Goal: Find specific page/section: Find specific page/section

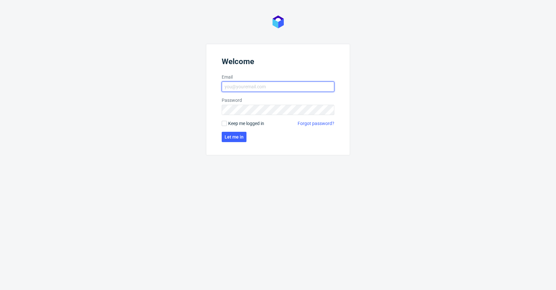
type input "krystian.gaza@packhelp.com"
click at [232, 127] on form "Welcome Email krystian.gaza@packhelp.com Password Keep me logged in Forgot pass…" at bounding box center [278, 99] width 144 height 111
click at [233, 124] on span "Keep me logged in" at bounding box center [246, 123] width 36 height 6
click at [227, 124] on input "Keep me logged in" at bounding box center [224, 123] width 5 height 5
checkbox input "true"
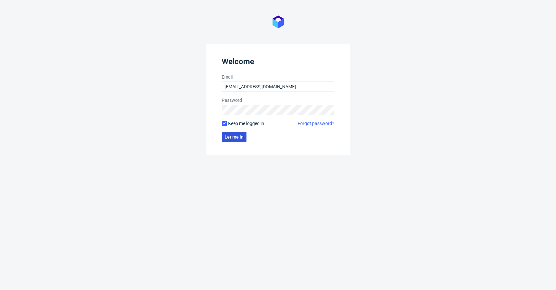
click at [231, 135] on span "Let me in" at bounding box center [234, 137] width 19 height 5
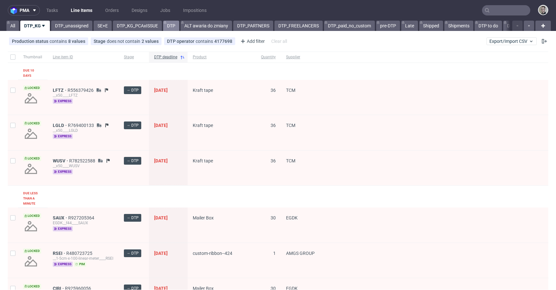
click at [168, 26] on link "DTP" at bounding box center [171, 26] width 16 height 10
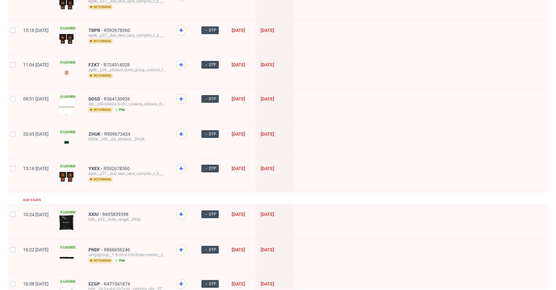
scroll to position [361, 0]
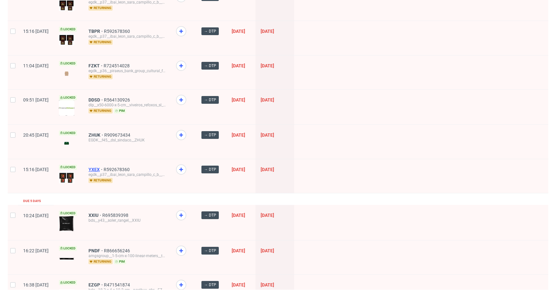
click at [104, 168] on span "YXEX" at bounding box center [96, 169] width 15 height 5
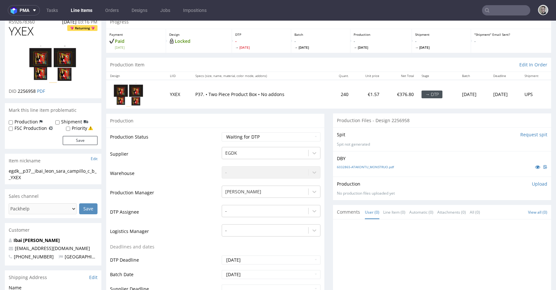
scroll to position [28, 0]
click at [535, 166] on icon at bounding box center [537, 166] width 5 height 5
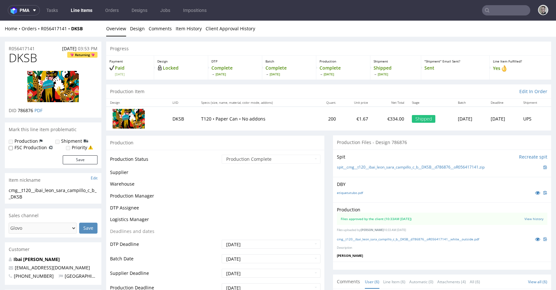
scroll to position [32, 0]
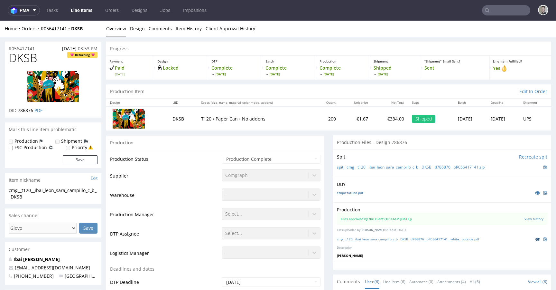
click at [535, 239] on icon at bounding box center [537, 239] width 5 height 5
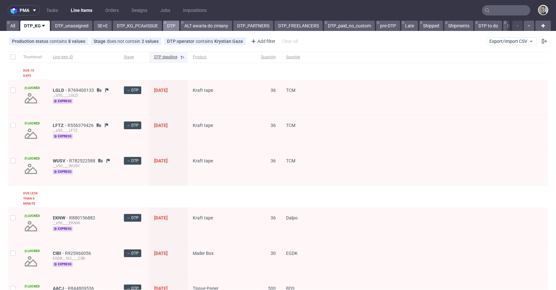
click at [167, 27] on link "DTP" at bounding box center [171, 26] width 16 height 10
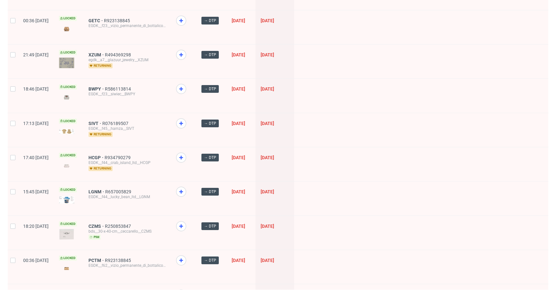
scroll to position [876, 0]
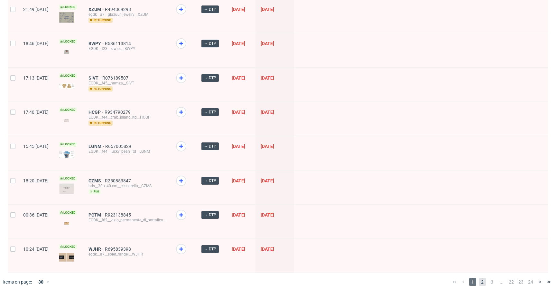
click at [479, 279] on span "2" at bounding box center [482, 282] width 7 height 8
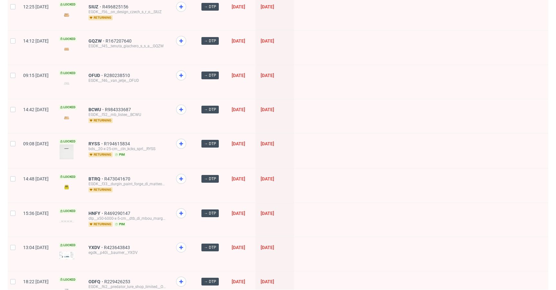
scroll to position [844, 0]
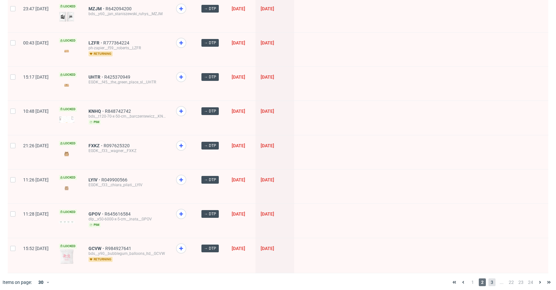
click at [489, 278] on span "3" at bounding box center [492, 282] width 7 height 8
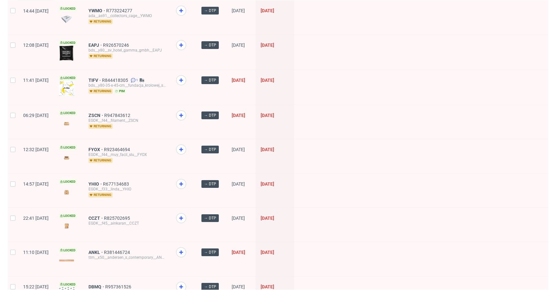
scroll to position [845, 0]
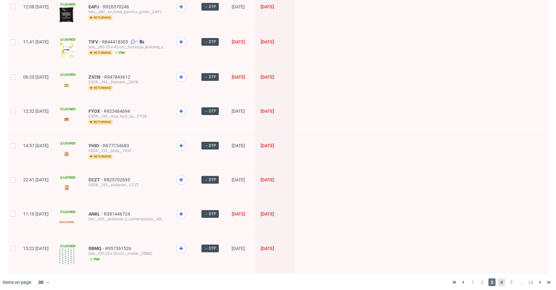
click at [498, 279] on span "4" at bounding box center [501, 282] width 7 height 8
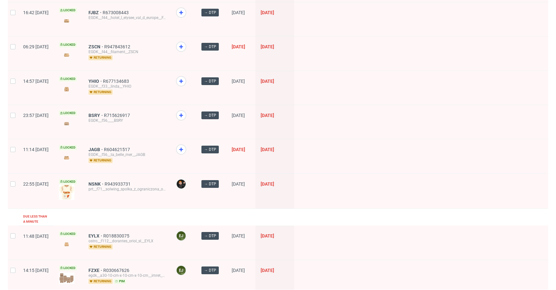
scroll to position [482, 0]
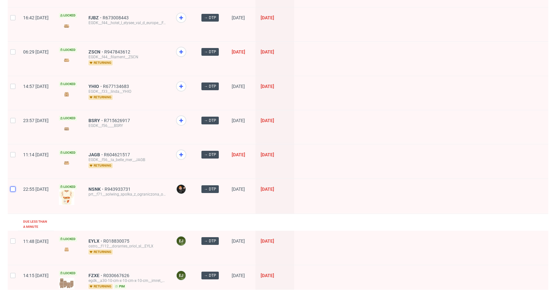
click at [10, 186] on input "checkbox" at bounding box center [12, 188] width 5 height 5
checkbox input "true"
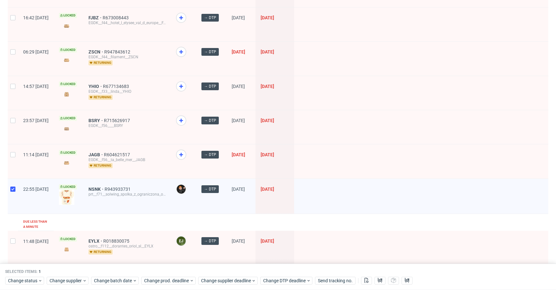
click at [8, 158] on div at bounding box center [13, 161] width 10 height 34
checkbox input "true"
click at [14, 125] on div at bounding box center [13, 127] width 10 height 34
checkbox input "true"
click at [12, 87] on div at bounding box center [13, 93] width 10 height 34
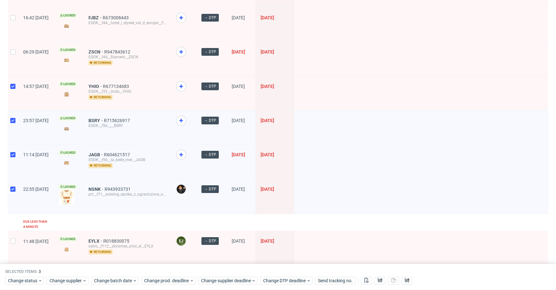
checkbox input "true"
click at [12, 52] on input "checkbox" at bounding box center [12, 51] width 5 height 5
checkbox input "true"
click at [15, 20] on div at bounding box center [13, 24] width 10 height 34
checkbox input "true"
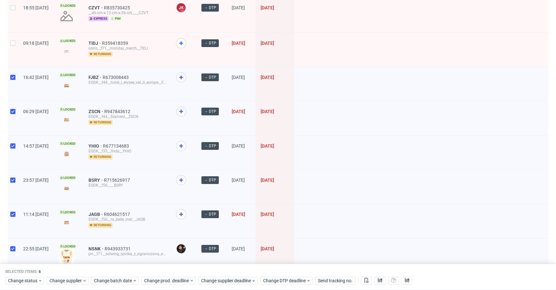
scroll to position [344, 0]
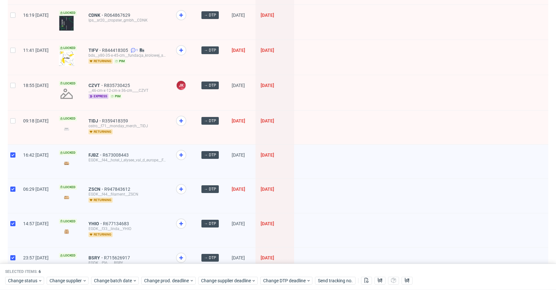
click at [17, 123] on div at bounding box center [13, 127] width 10 height 34
checkbox input "true"
click at [17, 72] on div at bounding box center [13, 57] width 10 height 35
checkbox input "true"
click at [14, 84] on input "checkbox" at bounding box center [12, 85] width 5 height 5
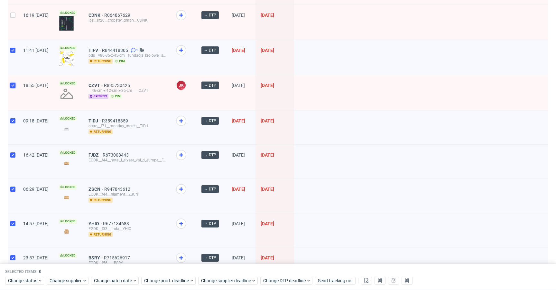
checkbox input "true"
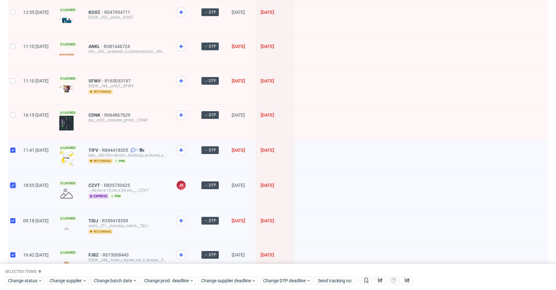
scroll to position [243, 0]
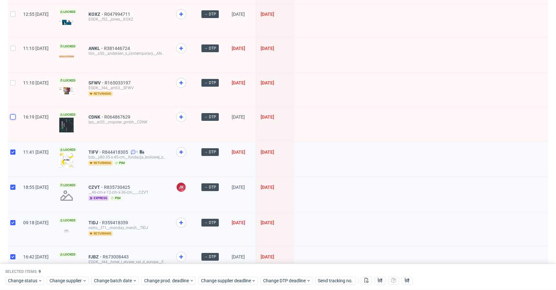
click at [10, 115] on input "checkbox" at bounding box center [12, 116] width 5 height 5
checkbox input "true"
click at [10, 82] on input "checkbox" at bounding box center [12, 82] width 5 height 5
checkbox input "true"
click at [12, 55] on div at bounding box center [13, 55] width 10 height 34
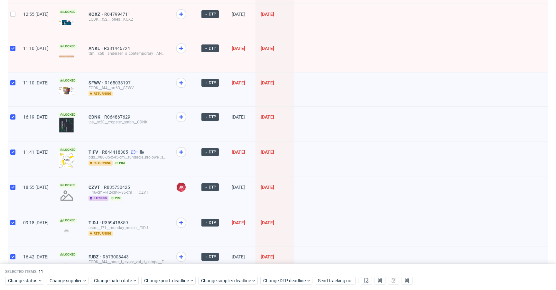
checkbox input "true"
click at [14, 14] on input "checkbox" at bounding box center [12, 14] width 5 height 5
checkbox input "true"
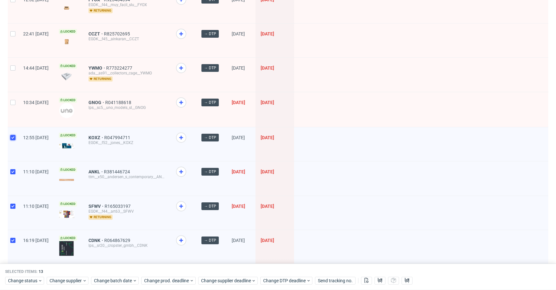
scroll to position [95, 0]
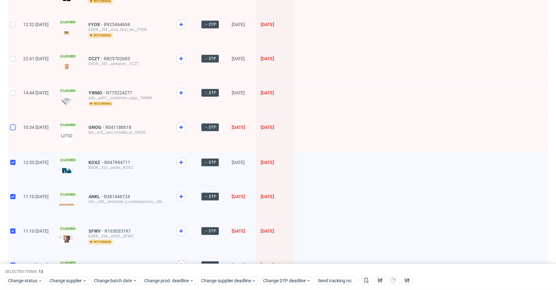
click at [10, 127] on input "checkbox" at bounding box center [12, 127] width 5 height 5
checkbox input "true"
click at [11, 87] on div at bounding box center [13, 99] width 10 height 34
checkbox input "true"
click at [12, 43] on div at bounding box center [13, 31] width 10 height 34
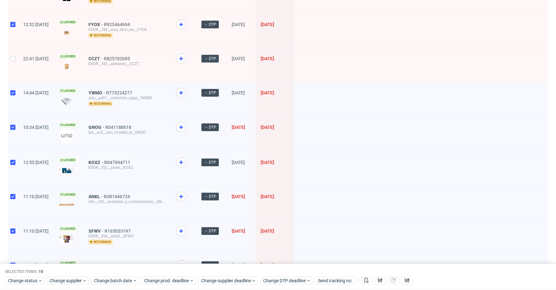
checkbox input "true"
click at [16, 59] on div at bounding box center [13, 65] width 10 height 34
checkbox input "true"
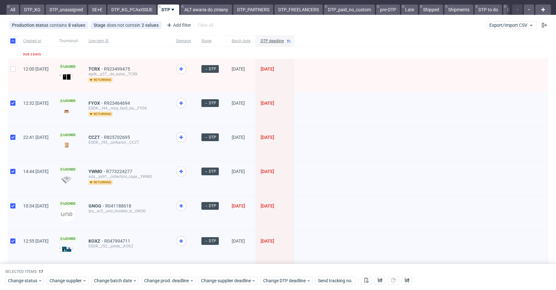
scroll to position [0, 0]
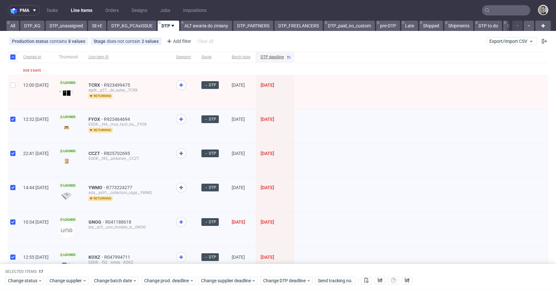
click at [14, 93] on div at bounding box center [13, 92] width 10 height 34
checkbox input "true"
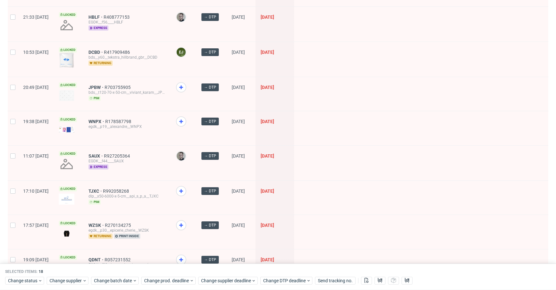
scroll to position [876, 0]
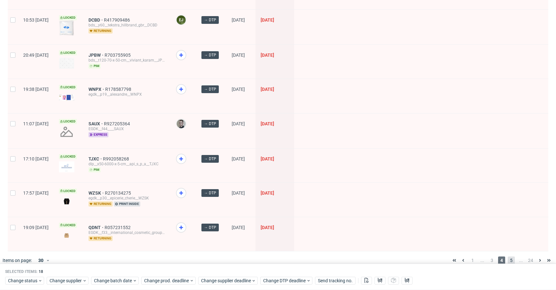
click at [510, 256] on span "5" at bounding box center [511, 260] width 7 height 8
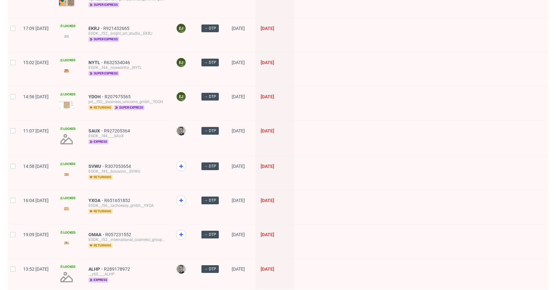
scroll to position [829, 0]
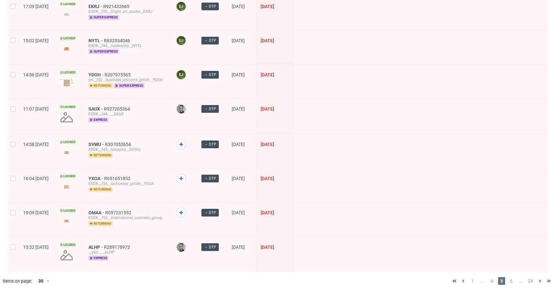
click at [507, 283] on div "1 ... 4 5 6 ... 24" at bounding box center [501, 281] width 109 height 18
click at [508, 277] on span "6" at bounding box center [511, 281] width 7 height 8
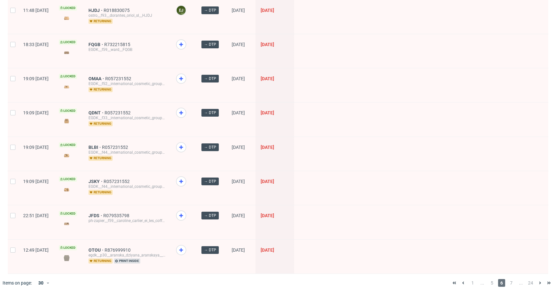
scroll to position [828, 0]
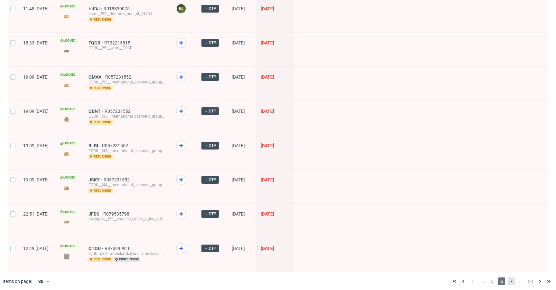
click at [508, 277] on span "7" at bounding box center [511, 281] width 7 height 8
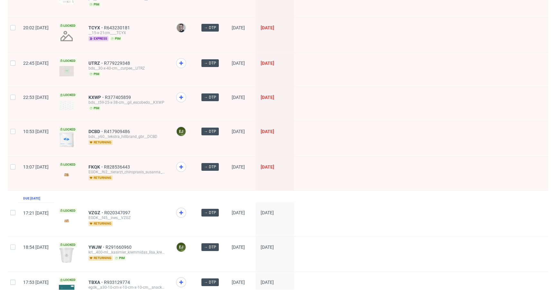
scroll to position [302, 0]
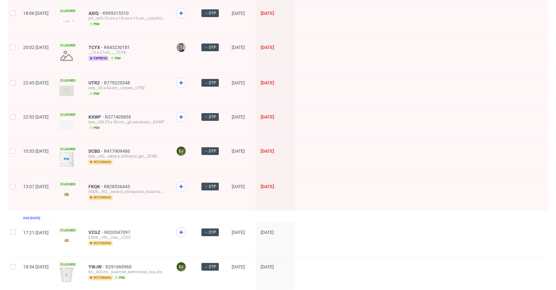
click at [14, 181] on div at bounding box center [13, 193] width 10 height 34
checkbox input "true"
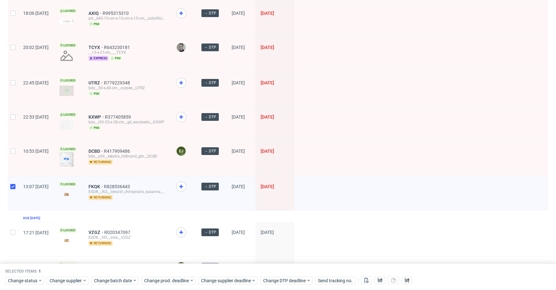
click at [11, 142] on div at bounding box center [13, 158] width 10 height 35
checkbox input "true"
click at [11, 114] on input "checkbox" at bounding box center [12, 116] width 5 height 5
checkbox input "true"
click at [8, 84] on div at bounding box center [13, 89] width 10 height 34
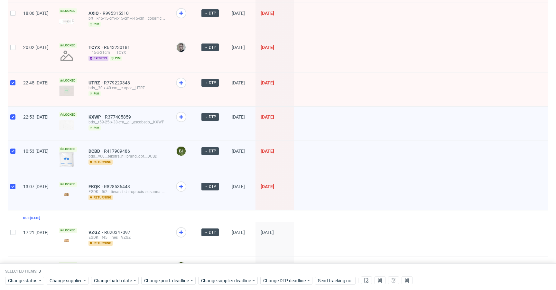
checkbox input "true"
click at [19, 40] on div "20:02 Wed 10.09.2025" at bounding box center [36, 54] width 36 height 35
click at [5, 48] on div "Created at Thumbnail Line item ID Operator Stage Batch date DTP deadline 17:29 …" at bounding box center [278, 279] width 556 height 1060
click at [11, 21] on div at bounding box center [13, 20] width 10 height 34
checkbox input "true"
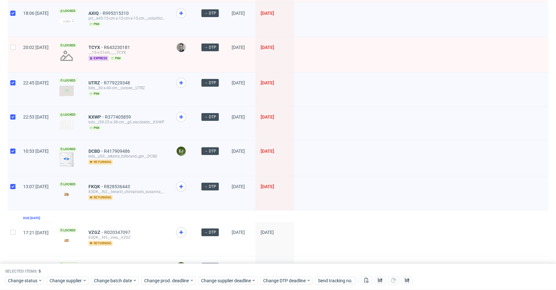
click at [11, 55] on div at bounding box center [13, 54] width 10 height 35
checkbox input "true"
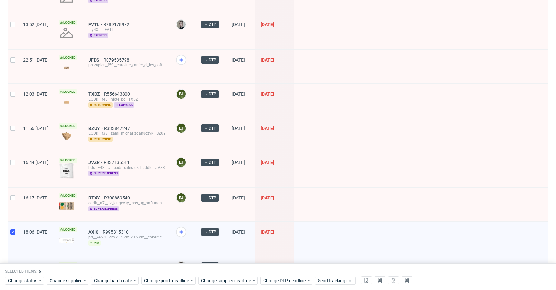
scroll to position [75, 0]
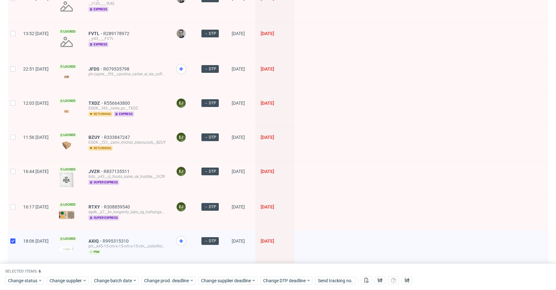
click at [14, 203] on div at bounding box center [13, 213] width 10 height 34
checkbox input "true"
click at [14, 188] on div at bounding box center [13, 178] width 10 height 35
checkbox input "true"
click at [12, 132] on div at bounding box center [13, 144] width 10 height 34
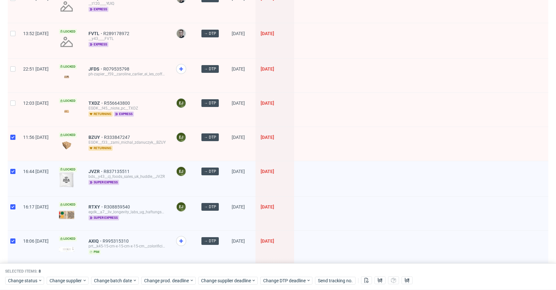
checkbox input "true"
click at [13, 112] on div at bounding box center [13, 110] width 10 height 34
checkbox input "true"
click at [12, 82] on div at bounding box center [13, 76] width 10 height 34
checkbox input "true"
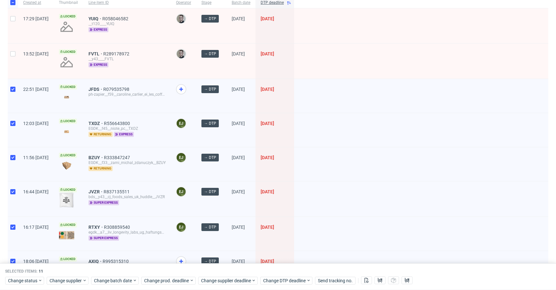
scroll to position [0, 0]
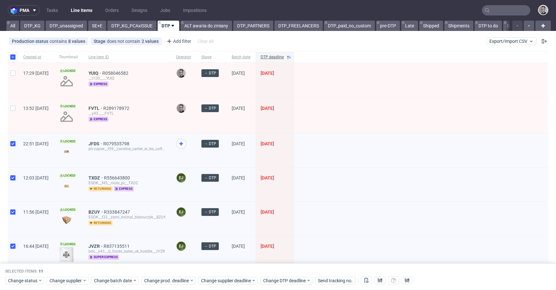
click at [14, 116] on div at bounding box center [13, 115] width 10 height 35
checkbox input "true"
click at [14, 86] on div at bounding box center [13, 80] width 10 height 35
checkbox input "true"
click at [92, 25] on link "SE+E" at bounding box center [97, 26] width 18 height 10
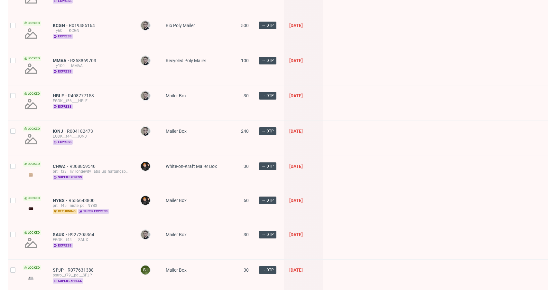
scroll to position [893, 0]
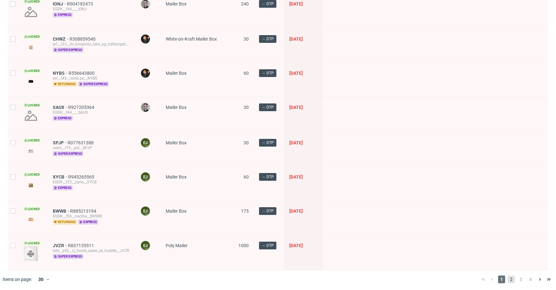
click at [508, 277] on span "2" at bounding box center [511, 279] width 7 height 8
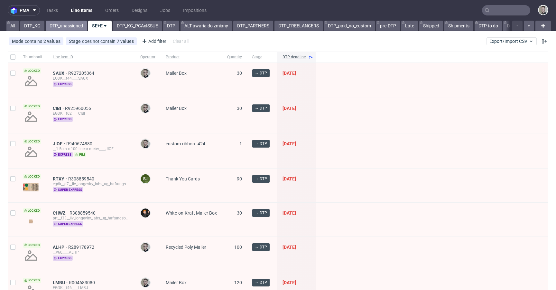
click at [59, 24] on link "DTP_unassigned" at bounding box center [66, 26] width 41 height 10
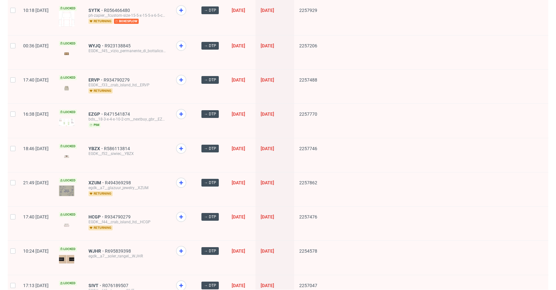
scroll to position [855, 0]
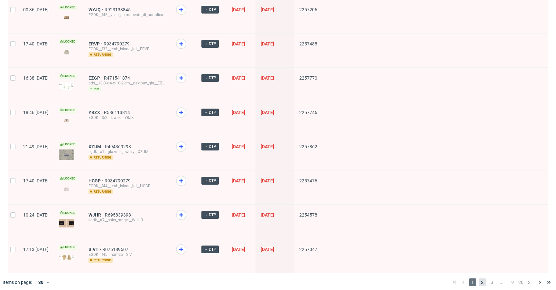
click at [479, 278] on span "2" at bounding box center [482, 282] width 7 height 8
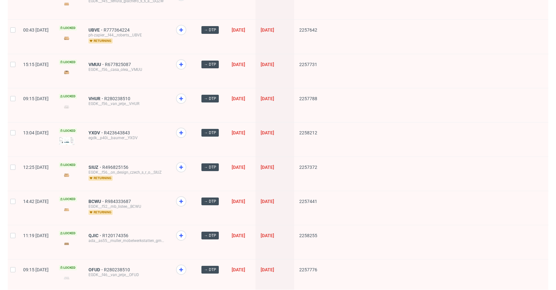
scroll to position [842, 0]
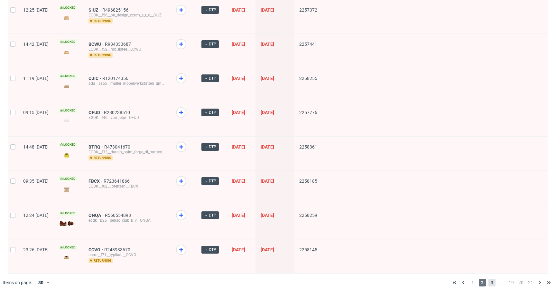
click at [489, 278] on span "3" at bounding box center [492, 282] width 7 height 8
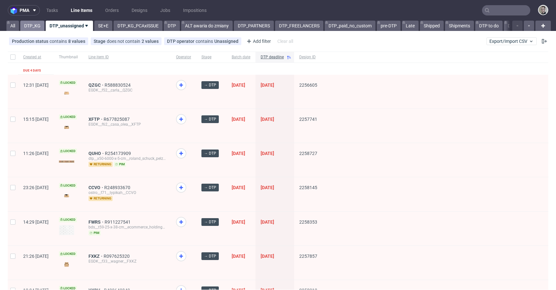
click at [33, 26] on link "DTP_KG" at bounding box center [32, 26] width 24 height 10
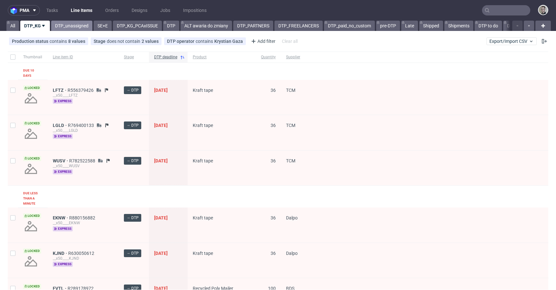
click at [83, 27] on link "DTP_unassigned" at bounding box center [71, 26] width 41 height 10
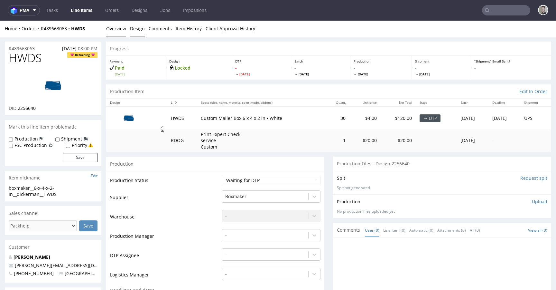
click at [137, 30] on link "Design" at bounding box center [137, 29] width 15 height 16
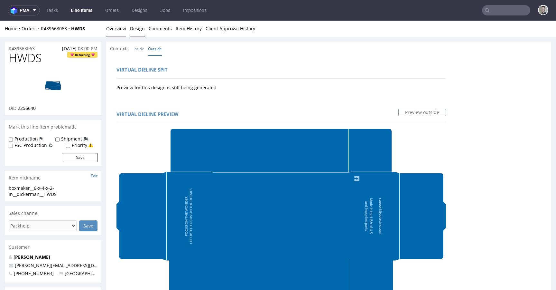
click at [120, 28] on link "Overview" at bounding box center [116, 29] width 20 height 16
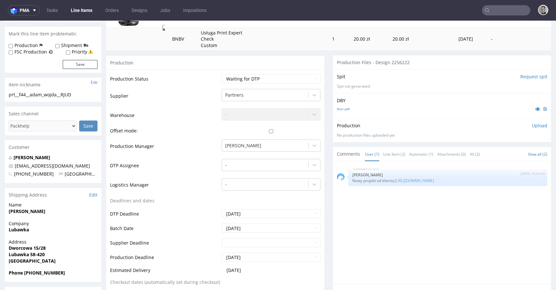
scroll to position [118, 0]
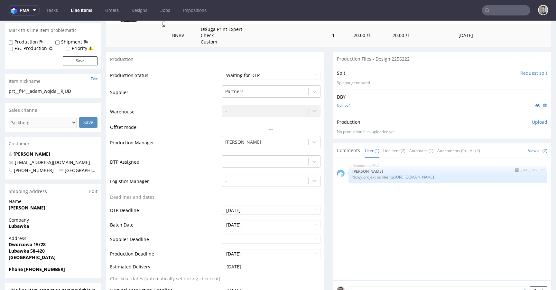
click at [434, 176] on link "https://drive.google.com/file/d/1IUzWUr6cvrvZYIqzEfBf0xFXVoKmWmp6/view" at bounding box center [414, 176] width 39 height 5
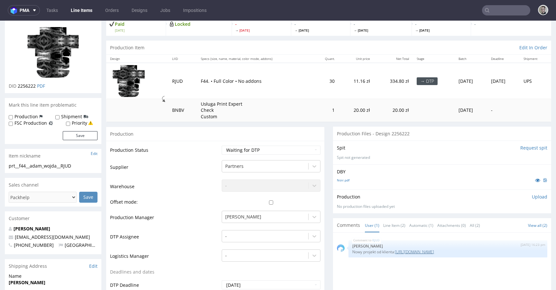
scroll to position [0, 0]
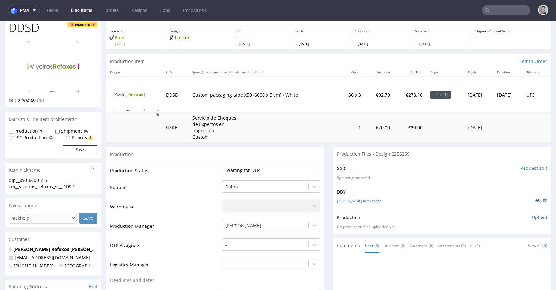
scroll to position [46, 0]
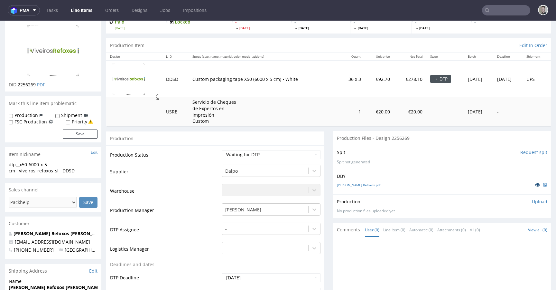
click at [535, 184] on icon at bounding box center [537, 184] width 5 height 5
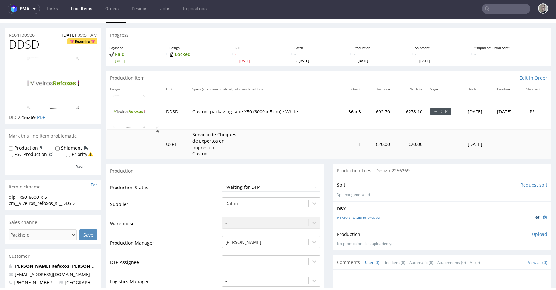
scroll to position [0, 0]
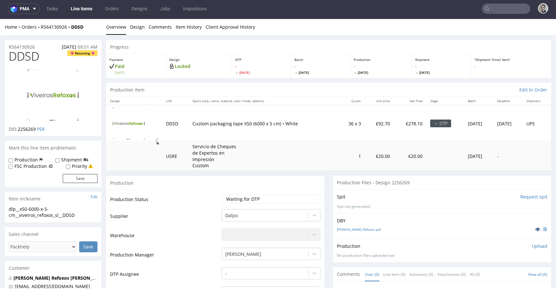
click at [532, 226] on link at bounding box center [538, 228] width 12 height 7
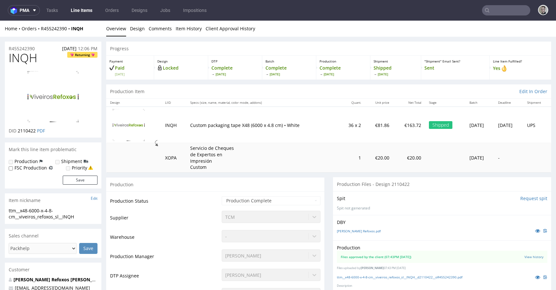
scroll to position [17, 0]
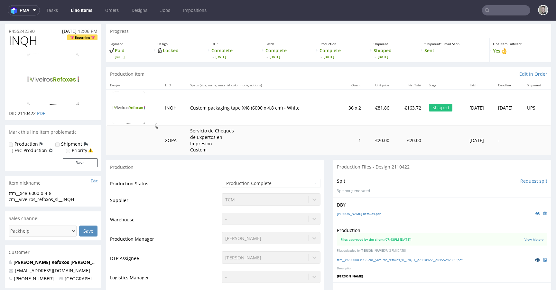
click at [535, 259] on icon at bounding box center [537, 259] width 5 height 5
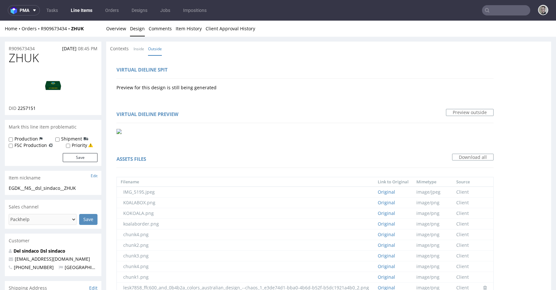
scroll to position [595, 0]
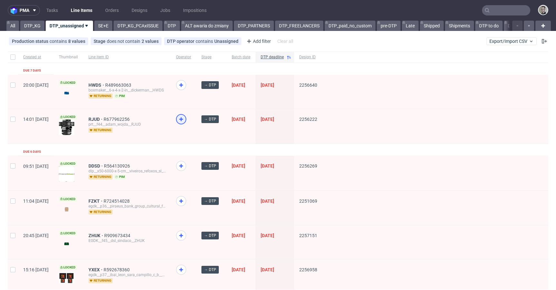
click at [185, 121] on icon at bounding box center [181, 119] width 8 height 8
click at [185, 86] on icon at bounding box center [181, 85] width 8 height 8
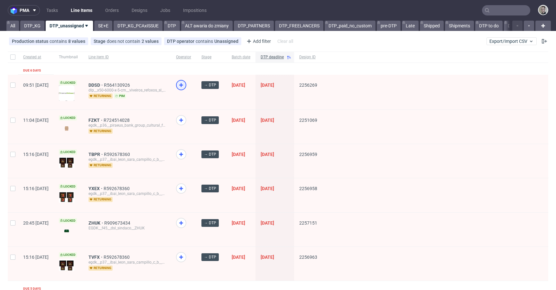
click at [185, 83] on icon at bounding box center [181, 85] width 8 height 8
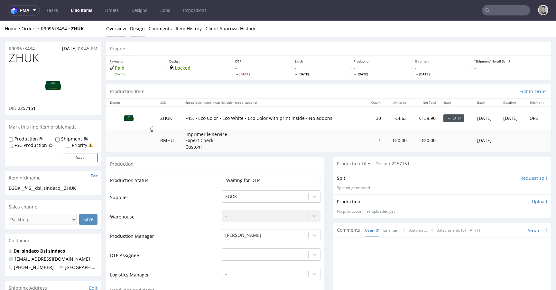
click at [137, 28] on link "Design" at bounding box center [137, 29] width 15 height 16
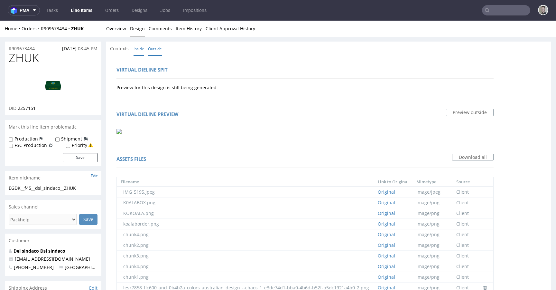
click at [142, 48] on link "Inside" at bounding box center [139, 49] width 11 height 14
click at [108, 26] on link "Overview" at bounding box center [116, 29] width 20 height 16
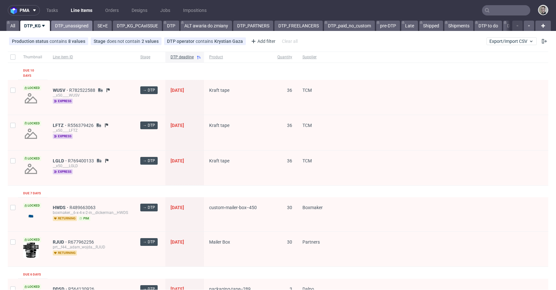
click at [80, 27] on link "DTP_unassigned" at bounding box center [71, 26] width 41 height 10
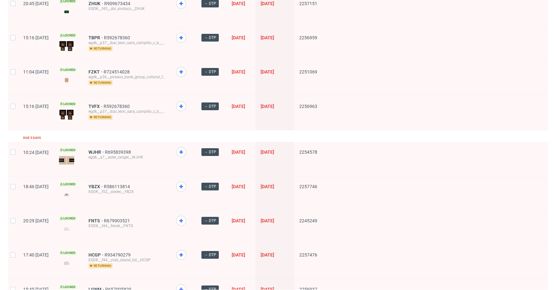
scroll to position [118, 0]
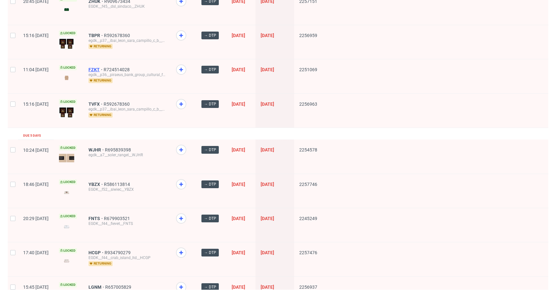
click at [104, 69] on span "FZKT" at bounding box center [96, 69] width 15 height 5
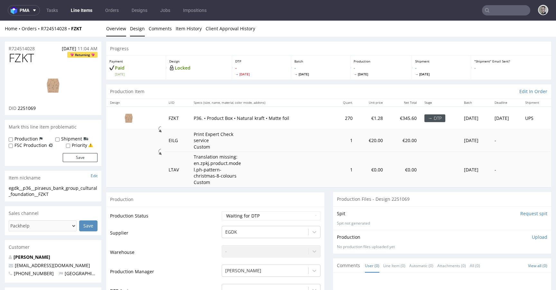
click at [142, 30] on link "Design" at bounding box center [137, 29] width 15 height 16
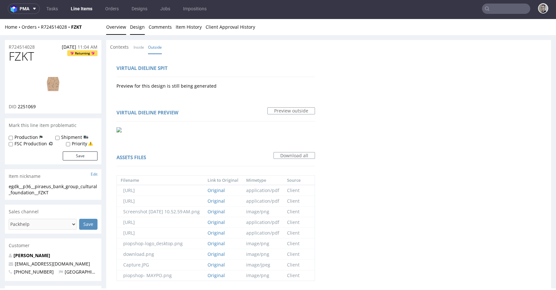
click at [119, 29] on link "Overview" at bounding box center [116, 27] width 20 height 16
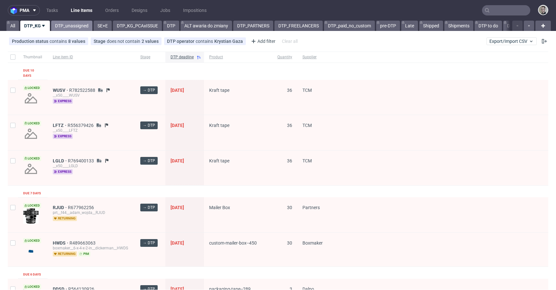
click at [59, 26] on link "DTP_unassigned" at bounding box center [71, 26] width 41 height 10
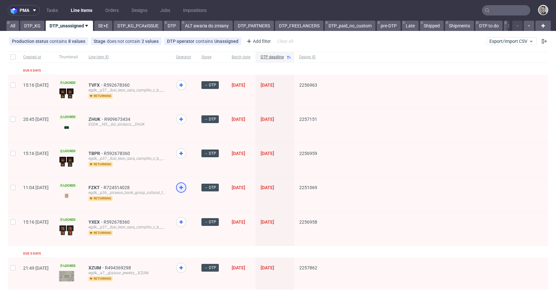
click at [183, 187] on use at bounding box center [181, 187] width 4 height 4
click at [104, 117] on span "ZHUK" at bounding box center [97, 119] width 16 height 5
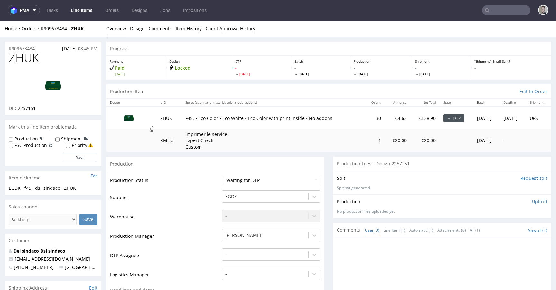
click at [54, 86] on img at bounding box center [53, 85] width 52 height 29
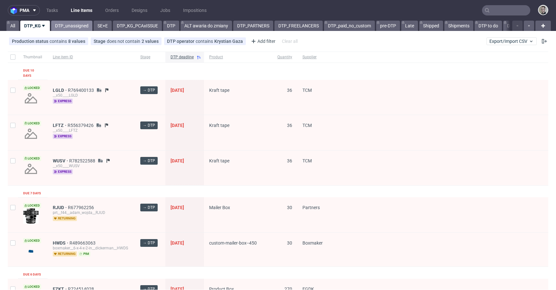
click at [75, 26] on link "DTP_unassigned" at bounding box center [71, 26] width 41 height 10
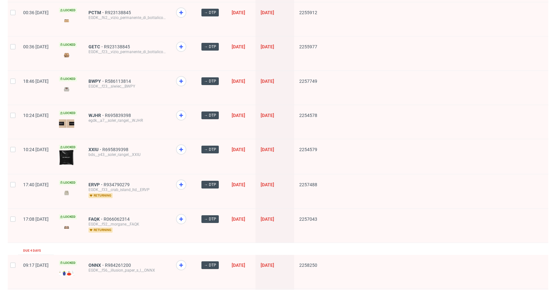
scroll to position [853, 0]
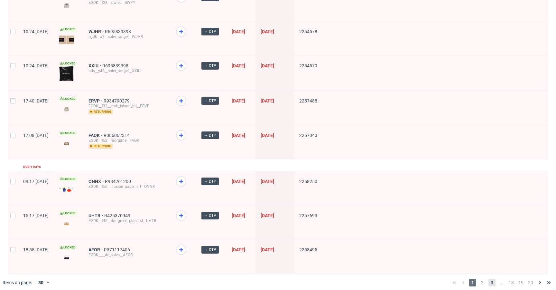
click at [489, 278] on span "3" at bounding box center [492, 282] width 7 height 8
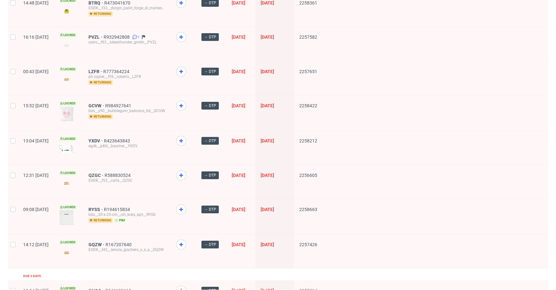
scroll to position [151, 0]
